Goal: Use online tool/utility: Utilize a website feature to perform a specific function

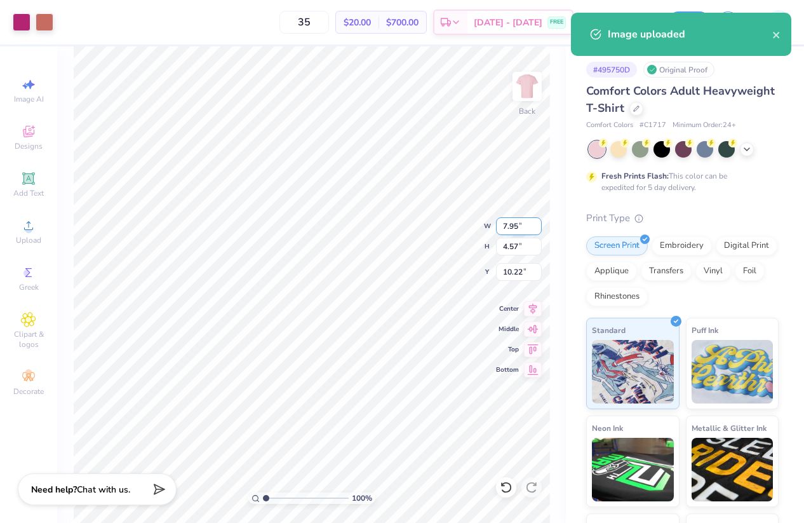
click at [515, 231] on input "7.95" at bounding box center [519, 226] width 46 height 18
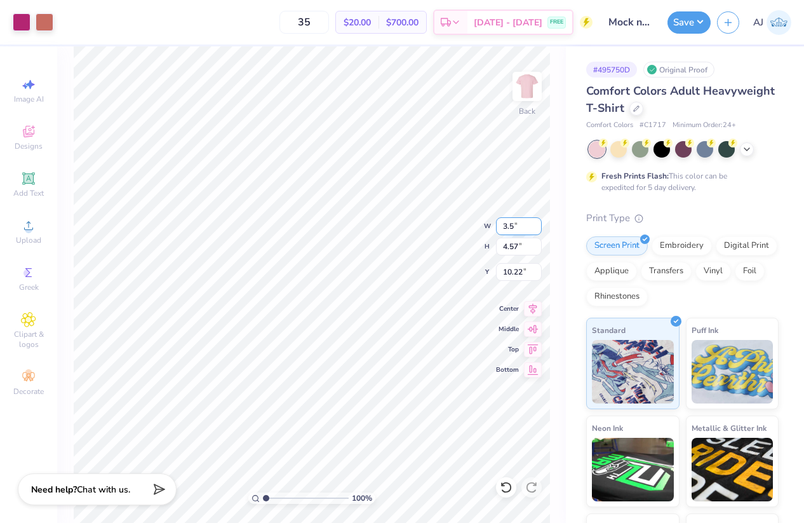
type input "3.50"
type input "2.01"
type input "3.00"
click at [526, 75] on img at bounding box center [527, 86] width 51 height 51
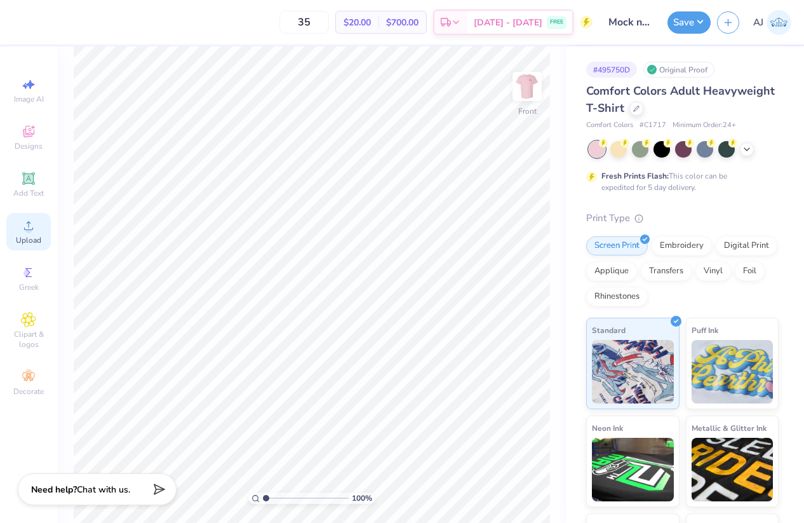
click at [27, 234] on div "Upload" at bounding box center [28, 231] width 44 height 37
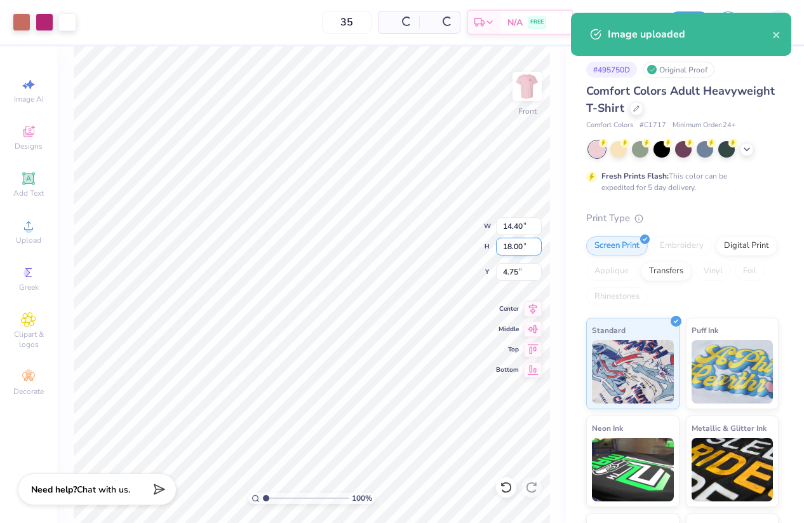
click at [512, 240] on input "18.00" at bounding box center [519, 247] width 46 height 18
click at [513, 227] on input "14.40" at bounding box center [519, 226] width 46 height 18
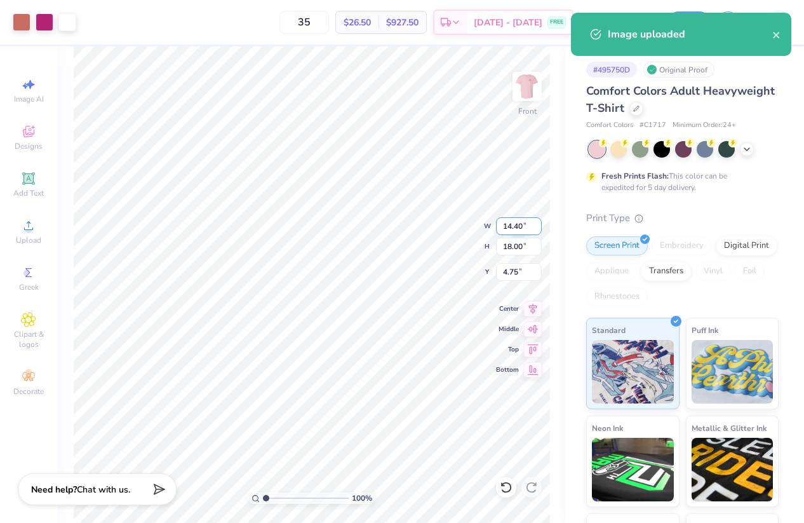
click at [513, 227] on input "14.40" at bounding box center [519, 226] width 46 height 18
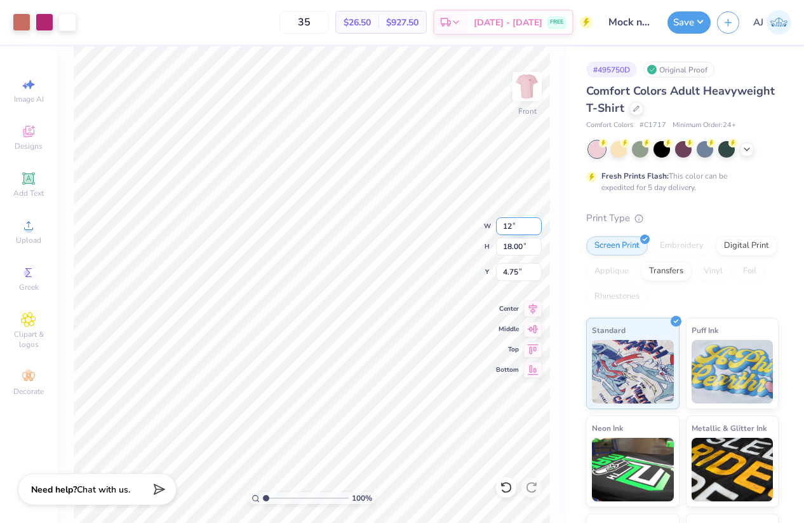
type input "12.00"
type input "15.00"
click at [516, 273] on input "6.25" at bounding box center [519, 272] width 46 height 18
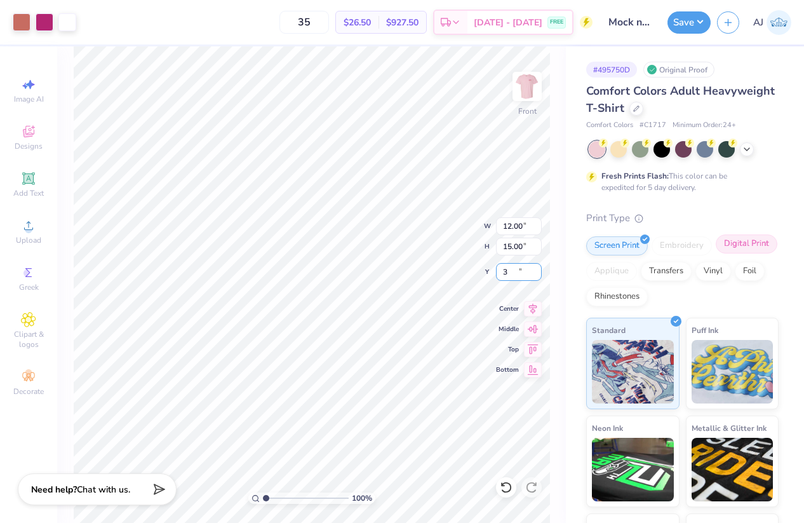
type input "3.00"
click at [510, 224] on input "12.00" at bounding box center [519, 226] width 46 height 18
type input "11.00"
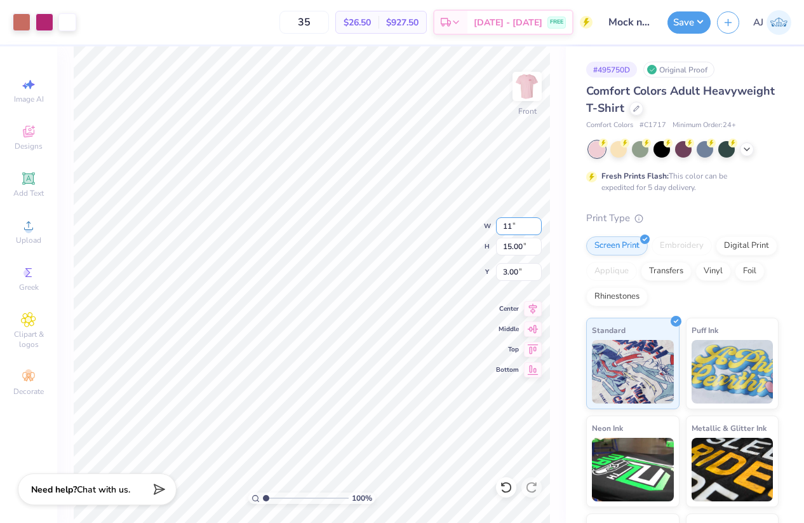
type input "13.75"
type input "3.63"
click at [513, 275] on input "3.63" at bounding box center [519, 272] width 46 height 18
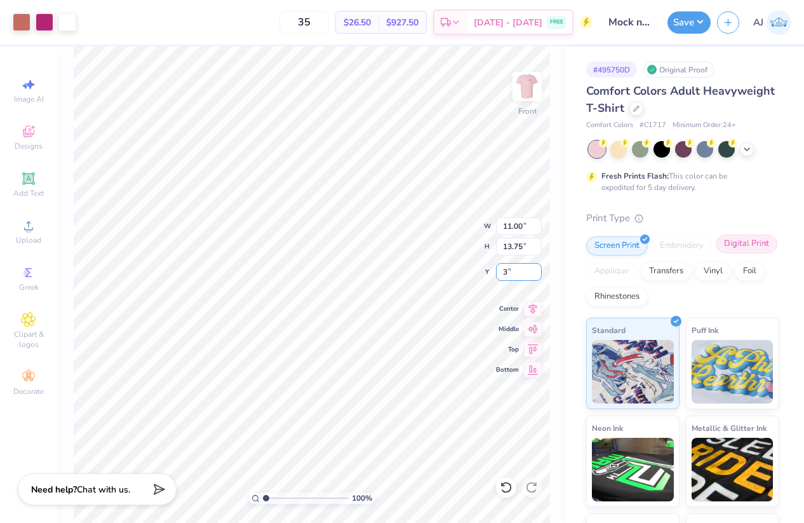
type input "3.00"
click at [700, 22] on button "Save" at bounding box center [689, 21] width 43 height 22
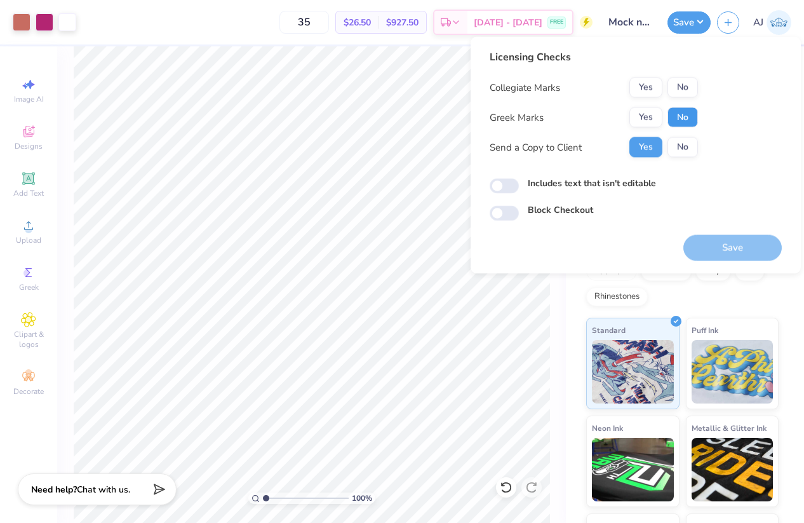
click at [689, 112] on button "No" at bounding box center [683, 117] width 31 height 20
click at [688, 81] on button "No" at bounding box center [683, 88] width 31 height 20
click at [508, 188] on input "Includes text that isn't editable" at bounding box center [504, 186] width 29 height 15
checkbox input "true"
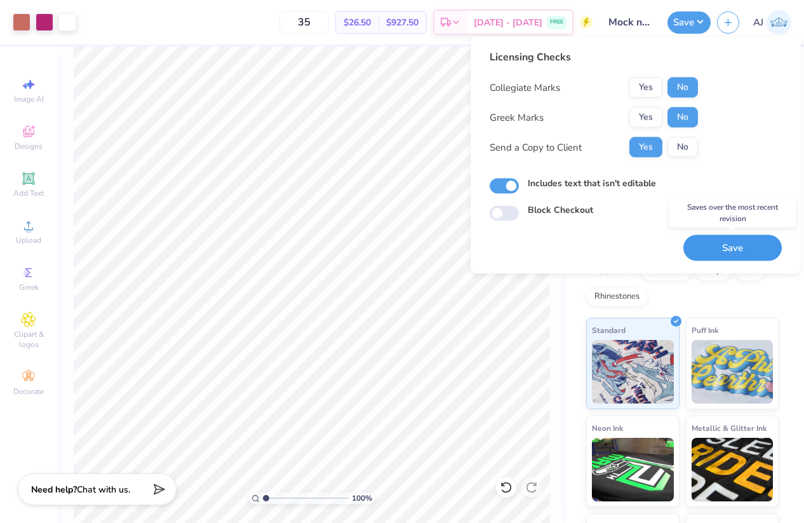
click at [703, 250] on button "Save" at bounding box center [733, 248] width 98 height 26
